Goal: Transaction & Acquisition: Purchase product/service

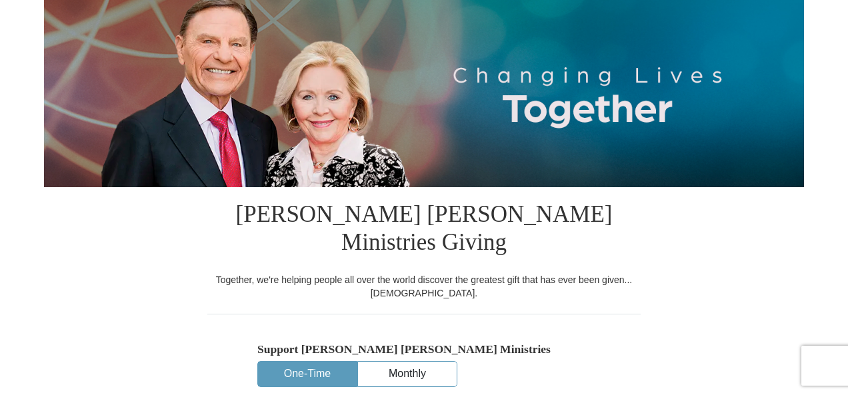
scroll to position [267, 0]
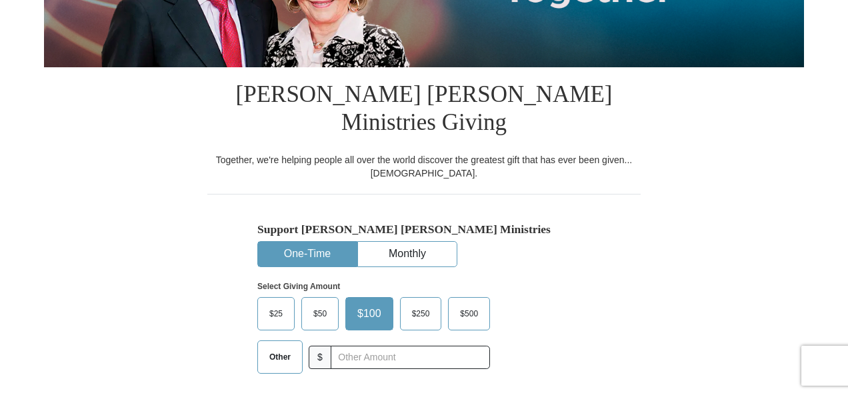
click at [277, 347] on span "Other" at bounding box center [280, 357] width 35 height 20
click at [0, 0] on input "Other" at bounding box center [0, 0] width 0 height 0
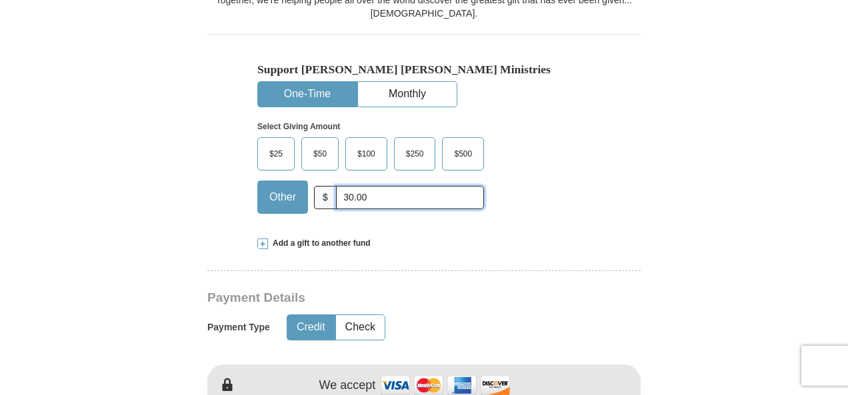
scroll to position [444, 0]
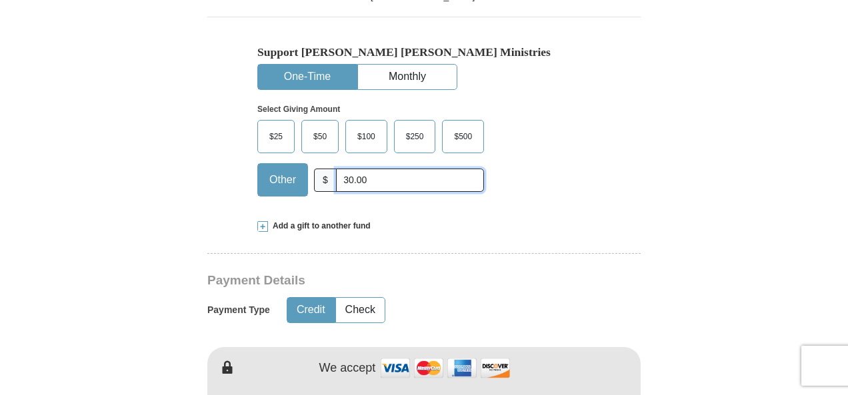
type input "30.00"
click at [304, 298] on button "Credit" at bounding box center [310, 310] width 47 height 25
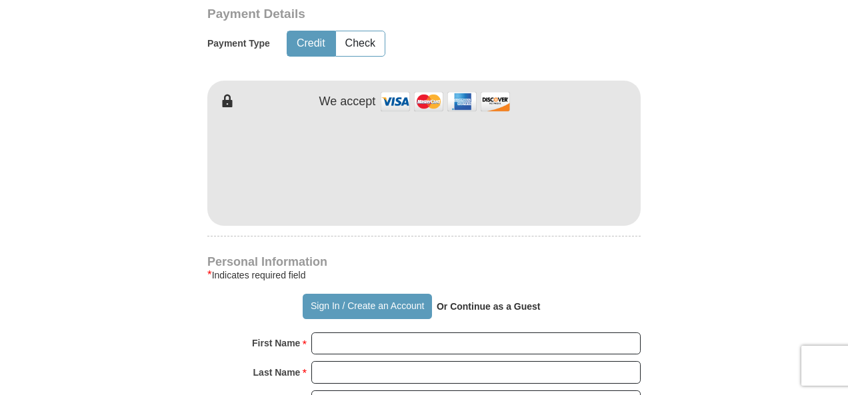
scroll to position [800, 0]
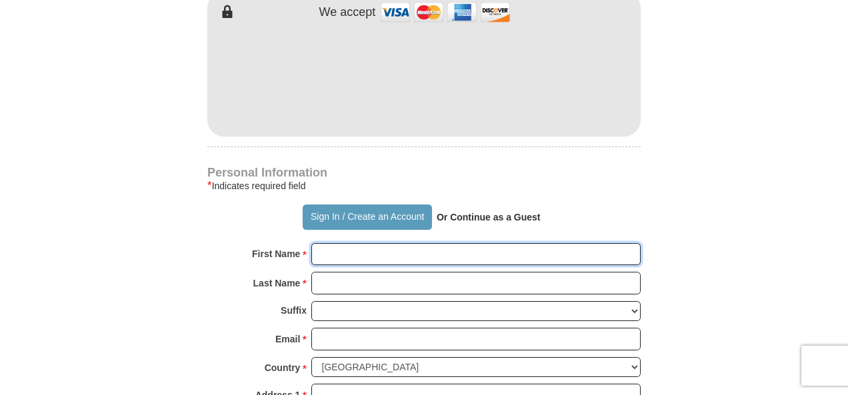
click at [345, 243] on input "First Name *" at bounding box center [475, 254] width 329 height 23
type input "[PERSON_NAME]/[PERSON_NAME]"
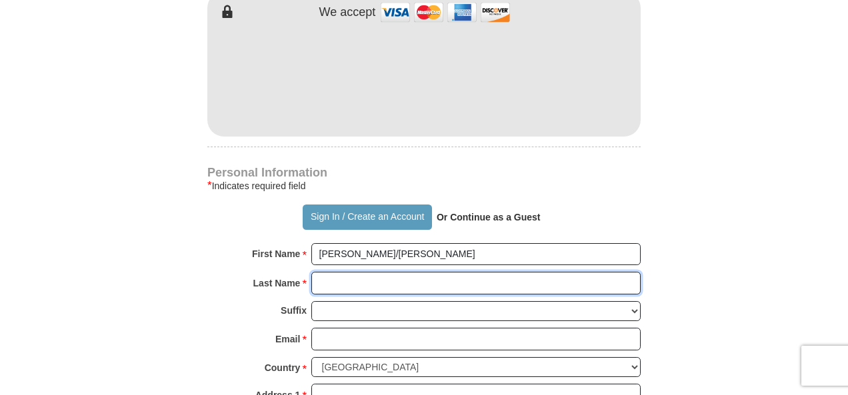
click at [344, 272] on input "Last Name *" at bounding box center [475, 283] width 329 height 23
type input "[PERSON_NAME]"
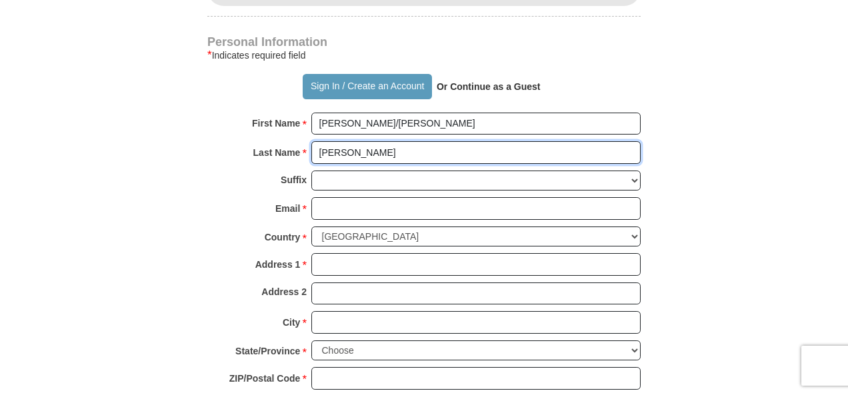
scroll to position [978, 0]
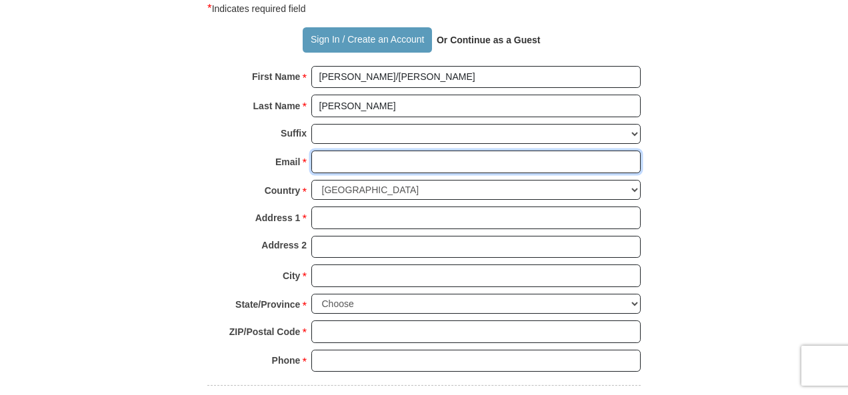
click at [330, 151] on input "Email *" at bounding box center [475, 162] width 329 height 23
type input "[EMAIL_ADDRESS][DOMAIN_NAME]"
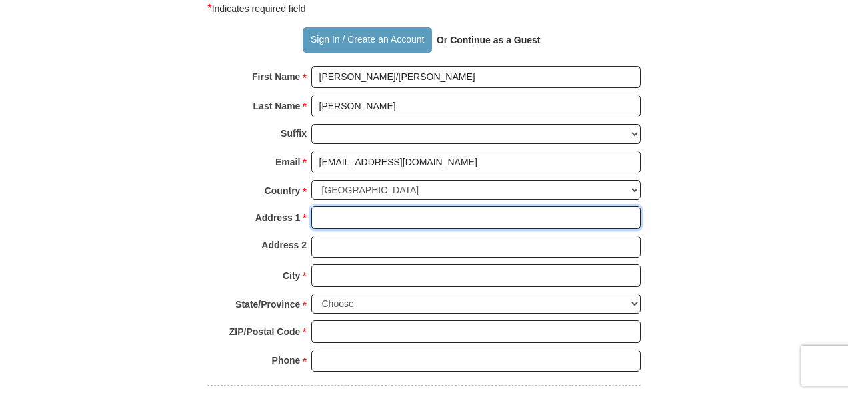
type input "[STREET_ADDRESS]"
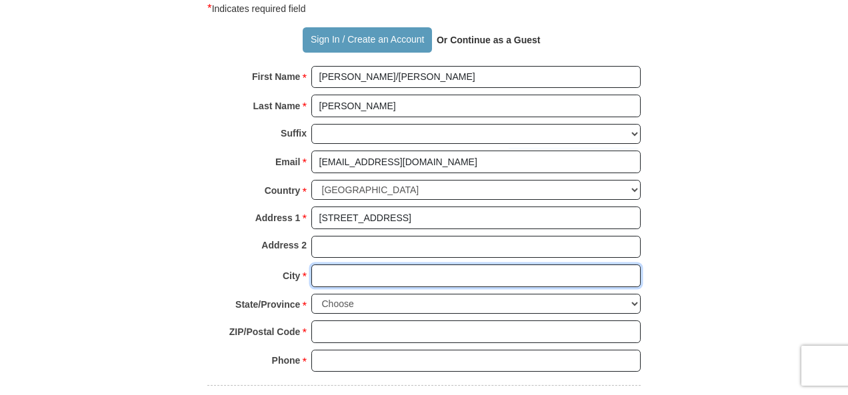
type input "[US_STATE][GEOGRAPHIC_DATA]"
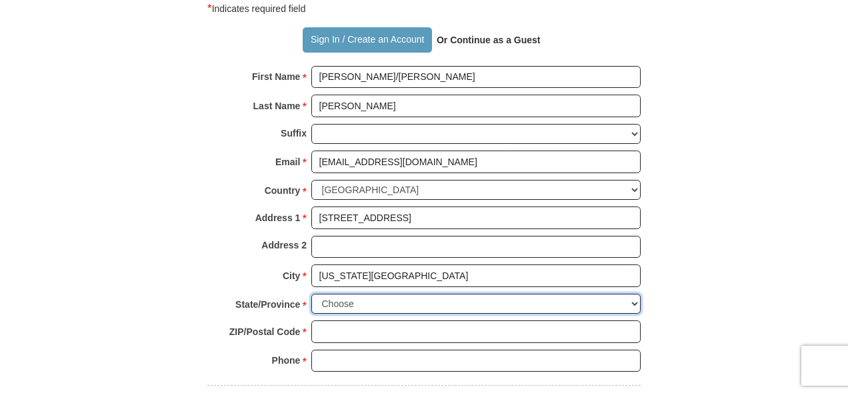
select select "OK"
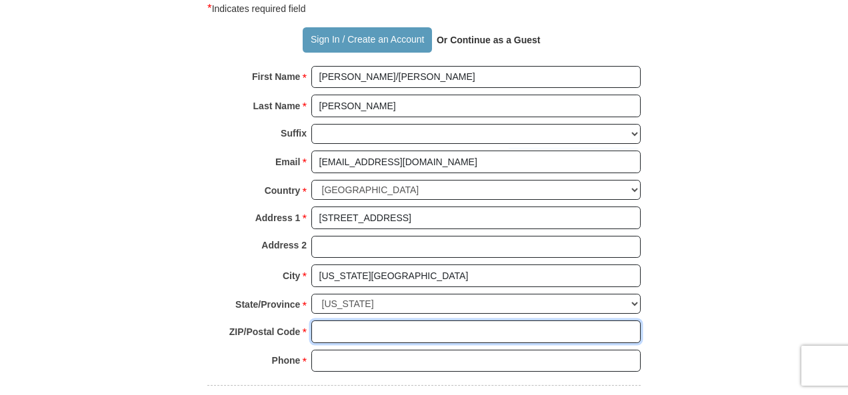
type input "73132-1017"
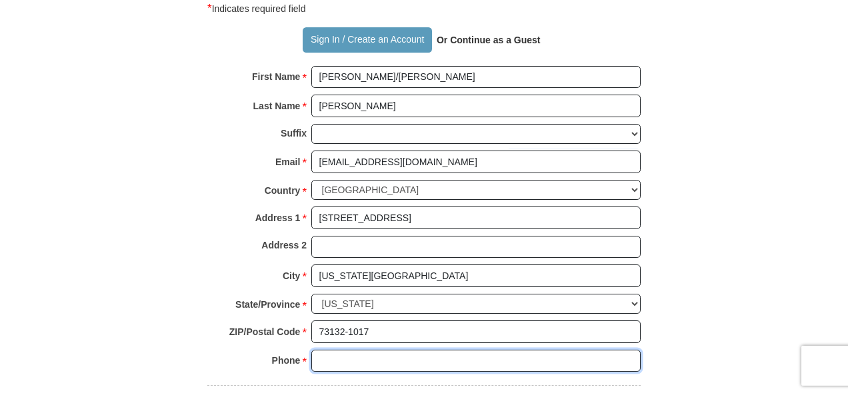
type input "4054742037"
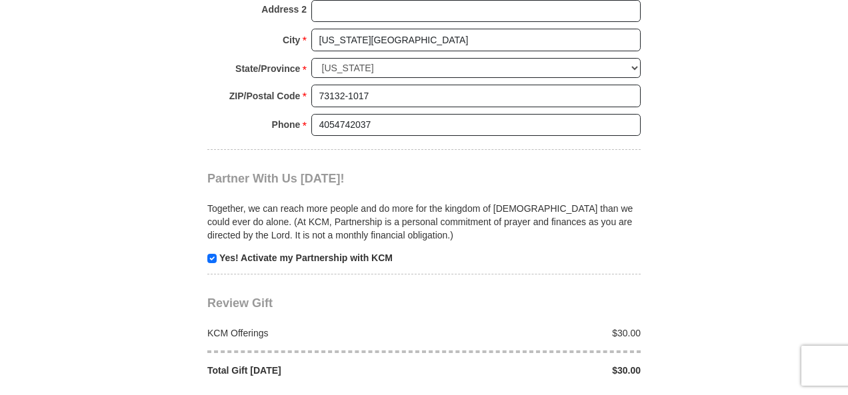
scroll to position [1244, 0]
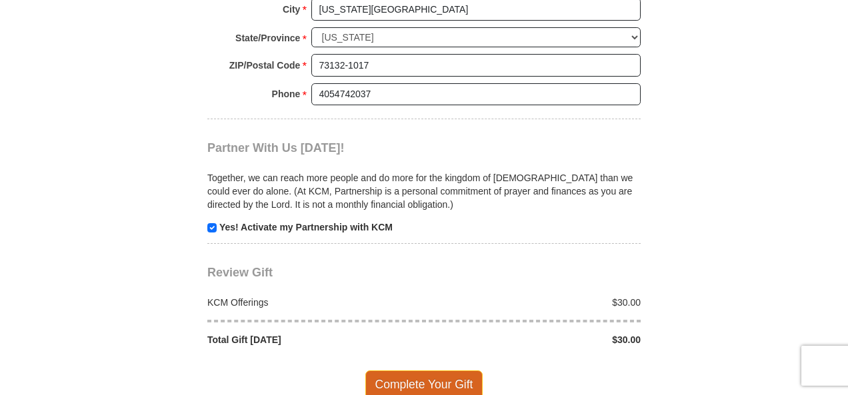
click at [438, 371] on span "Complete Your Gift" at bounding box center [424, 385] width 118 height 28
